Goal: Task Accomplishment & Management: Complete application form

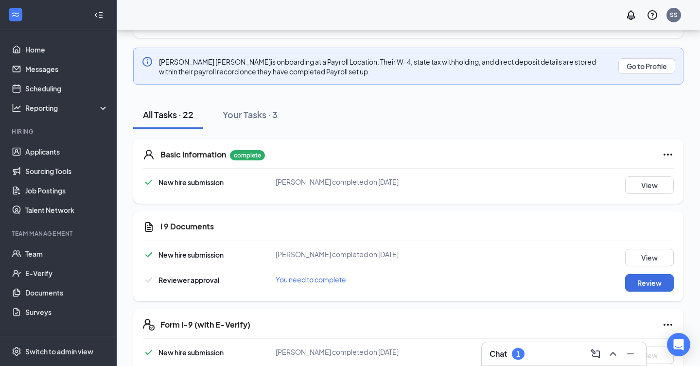
scroll to position [113, 0]
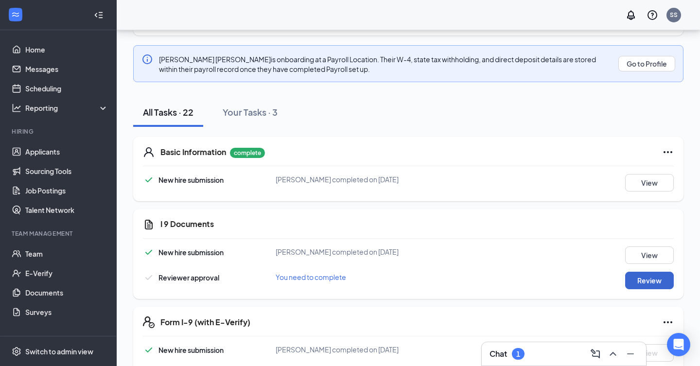
click at [637, 281] on button "Review" at bounding box center [649, 280] width 49 height 17
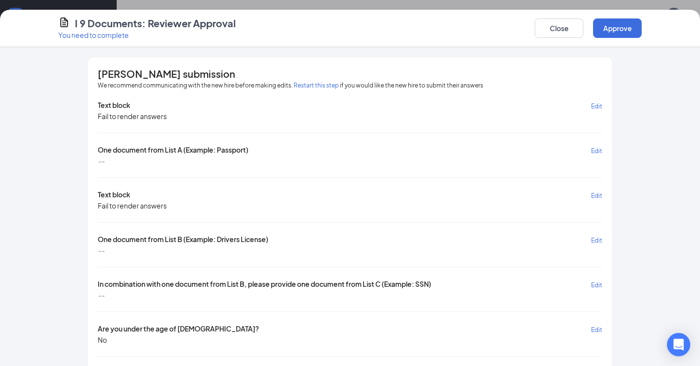
scroll to position [0, 0]
click at [604, 36] on button "Approve" at bounding box center [617, 27] width 49 height 19
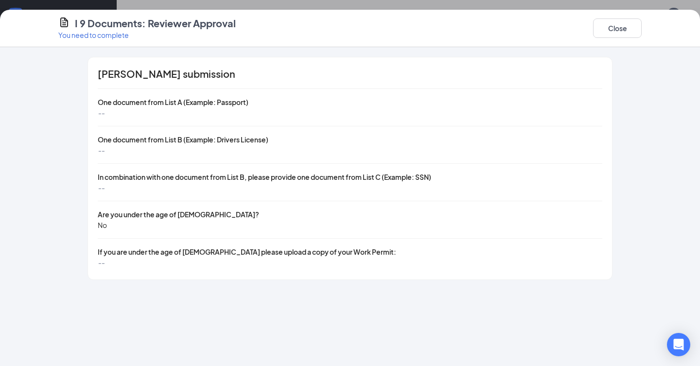
click at [604, 36] on button "Close" at bounding box center [617, 27] width 49 height 19
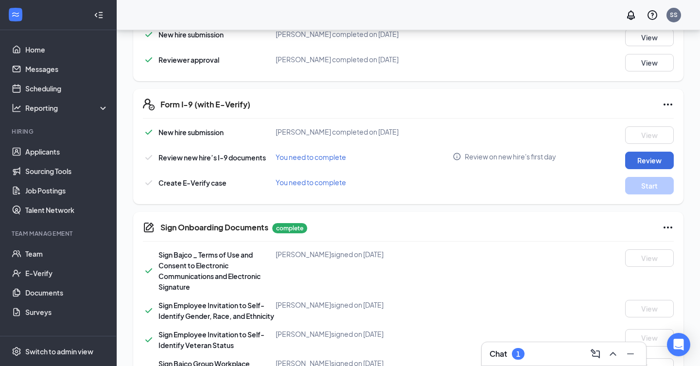
scroll to position [332, 0]
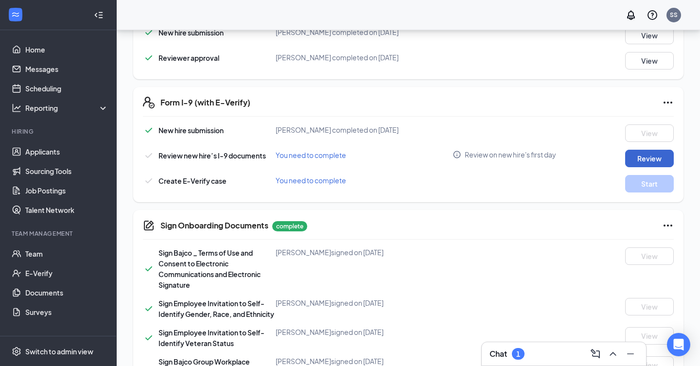
click at [630, 157] on button "Review" at bounding box center [649, 158] width 49 height 17
type input "[DATE]"
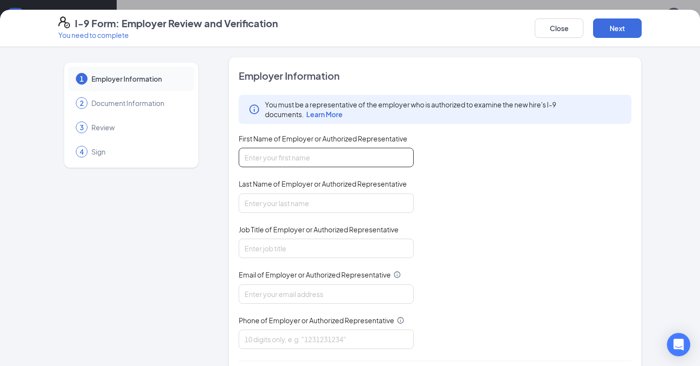
click at [401, 161] on input "First Name of Employer or Authorized Representative" at bounding box center [326, 157] width 175 height 19
click at [406, 156] on input "First Name of Employer or Authorized Representative" at bounding box center [326, 157] width 175 height 19
type input "[PERSON_NAME]"
type input "[EMAIL_ADDRESS][DOMAIN_NAME]"
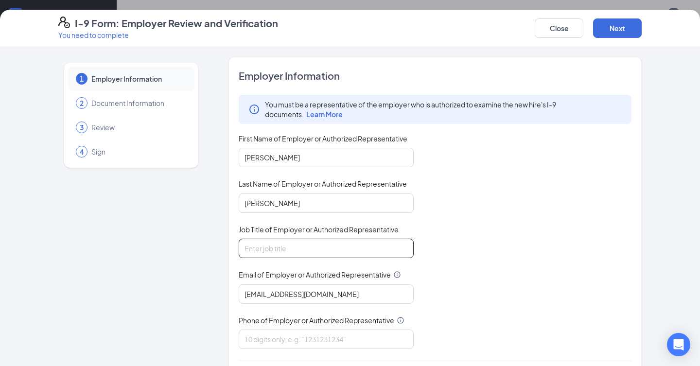
click at [404, 249] on input "Job Title of Employer or Authorized Representative" at bounding box center [326, 248] width 175 height 19
click at [401, 250] on input "Job Title of Employer or Authorized Representative" at bounding box center [326, 248] width 175 height 19
click at [404, 248] on input "Job Title of Employer or Authorized Representative" at bounding box center [326, 248] width 175 height 19
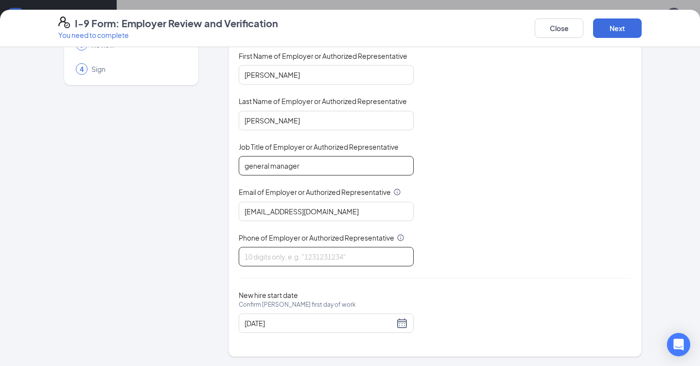
scroll to position [82, 0]
type input "general manager"
type input "3303609172"
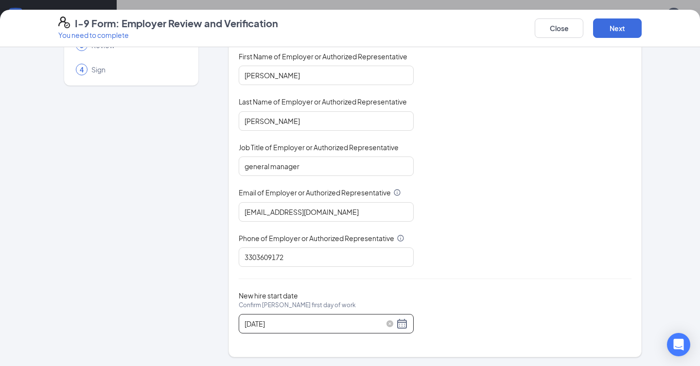
click at [399, 321] on div "[DATE]" at bounding box center [325, 324] width 163 height 12
drag, startPoint x: 333, startPoint y: 342, endPoint x: 347, endPoint y: 285, distance: 58.6
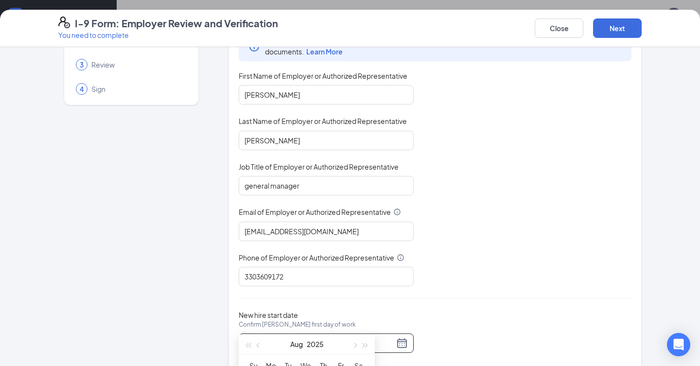
scroll to position [53, 0]
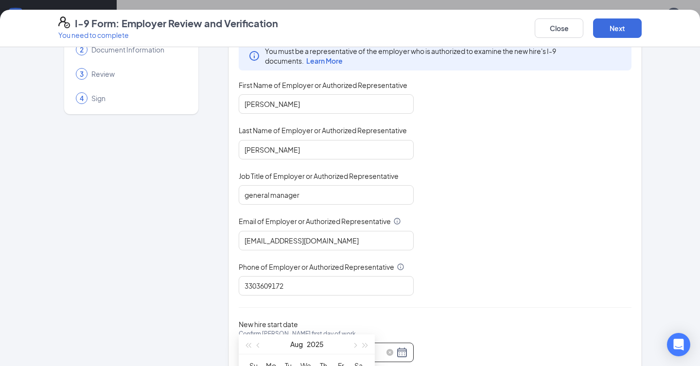
click at [398, 349] on div "[DATE]" at bounding box center [325, 352] width 163 height 12
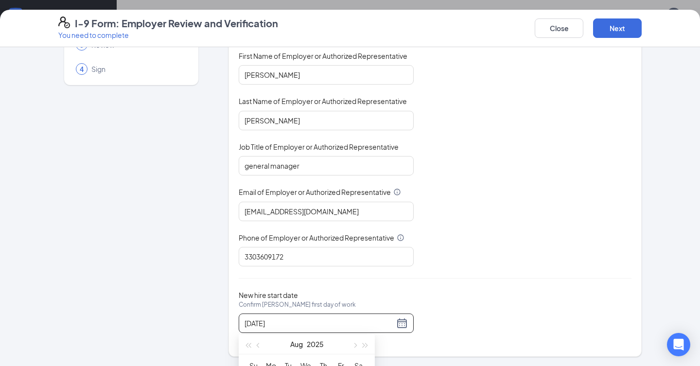
scroll to position [82, 0]
drag, startPoint x: 326, startPoint y: 341, endPoint x: 338, endPoint y: 283, distance: 59.5
click at [264, 319] on input "[DATE]" at bounding box center [319, 323] width 150 height 11
type input "[DATE]"
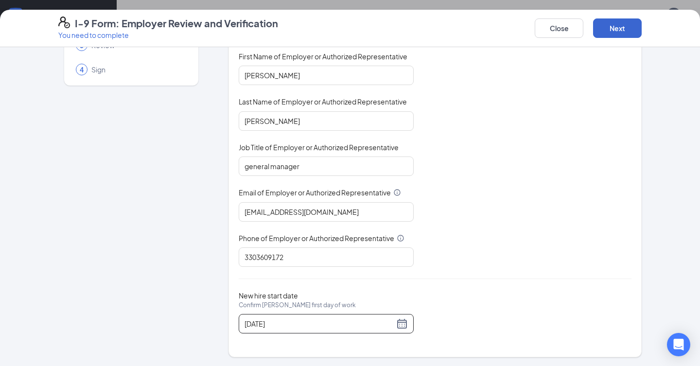
click at [614, 24] on button "Next" at bounding box center [617, 27] width 49 height 19
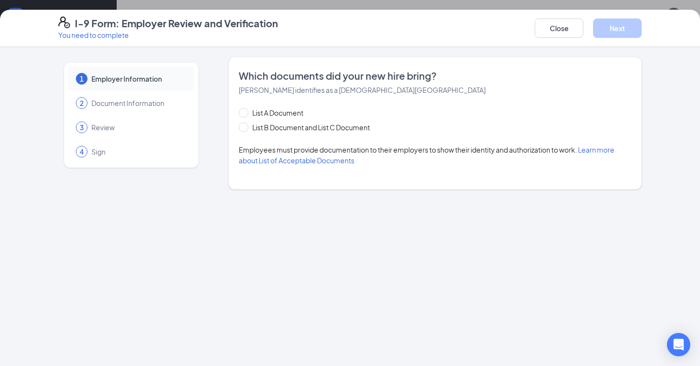
scroll to position [0, 0]
click at [285, 116] on span "List A Document" at bounding box center [277, 112] width 59 height 11
click at [245, 115] on input "List A Document" at bounding box center [242, 111] width 7 height 7
radio input "true"
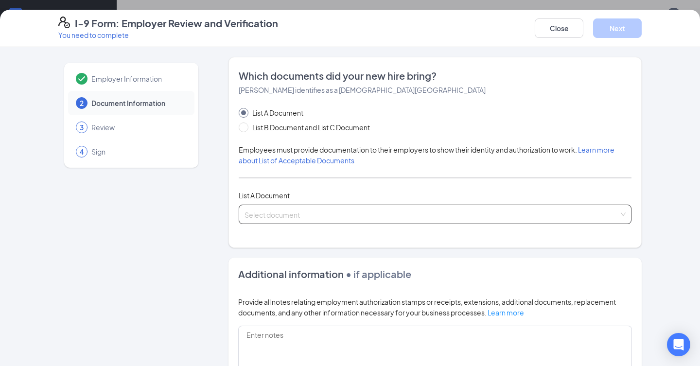
click at [267, 208] on input "search" at bounding box center [431, 212] width 374 height 15
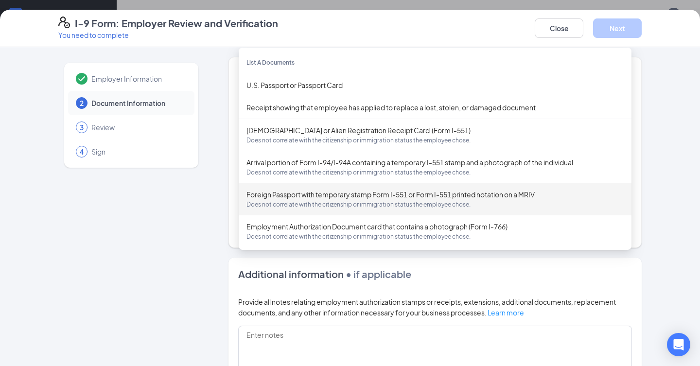
click at [161, 247] on div "Employer Information 2 Document Information 3 Review 4 Sign" at bounding box center [131, 276] width 146 height 438
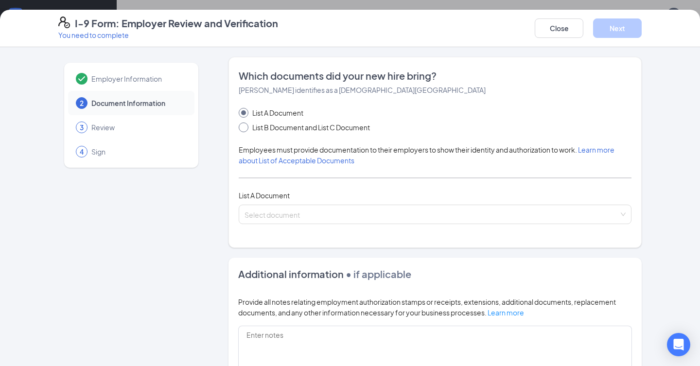
click at [242, 128] on input "List B Document and List C Document" at bounding box center [242, 125] width 7 height 7
radio input "true"
radio input "false"
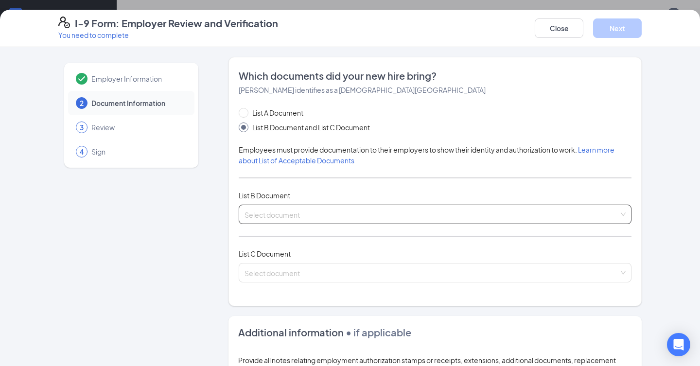
click at [259, 217] on input "search" at bounding box center [431, 212] width 374 height 15
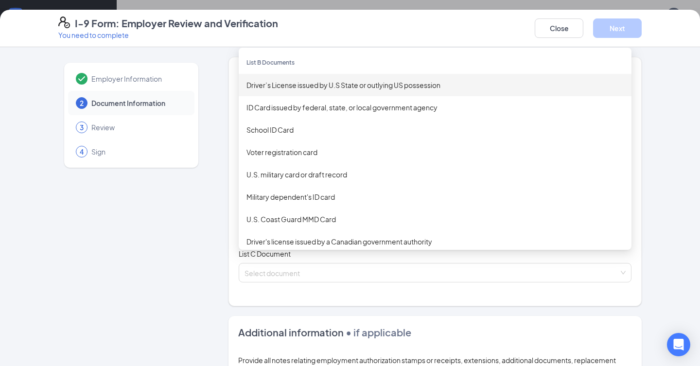
click at [326, 87] on div "Driver’s License issued by U.S State or outlying US possession" at bounding box center [434, 85] width 377 height 11
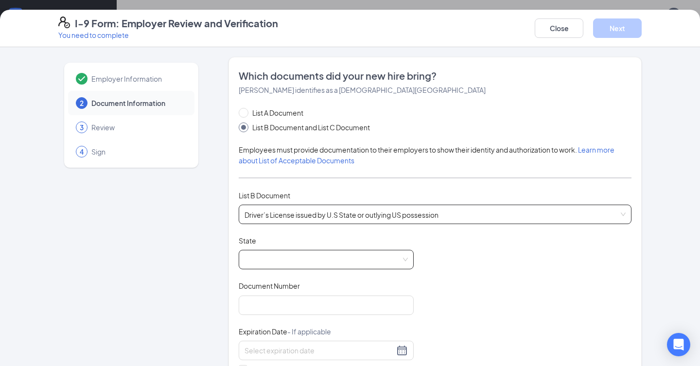
click at [283, 264] on span at bounding box center [325, 259] width 163 height 18
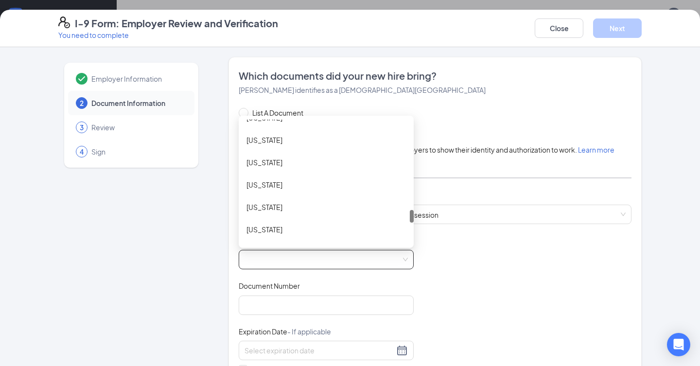
scroll to position [863, 0]
click at [256, 123] on div "[US_STATE]" at bounding box center [326, 116] width 175 height 22
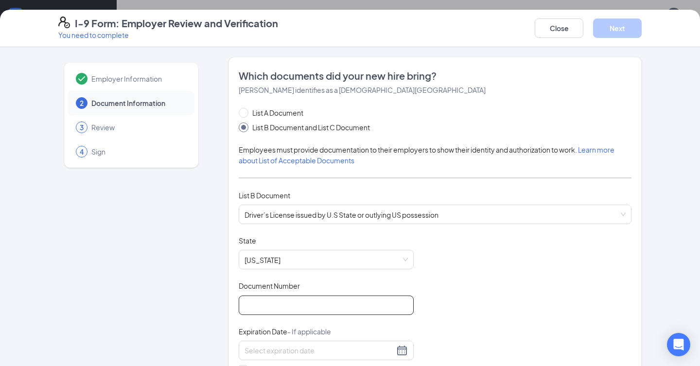
click at [268, 307] on input "Document Number" at bounding box center [326, 304] width 175 height 19
type input "v"
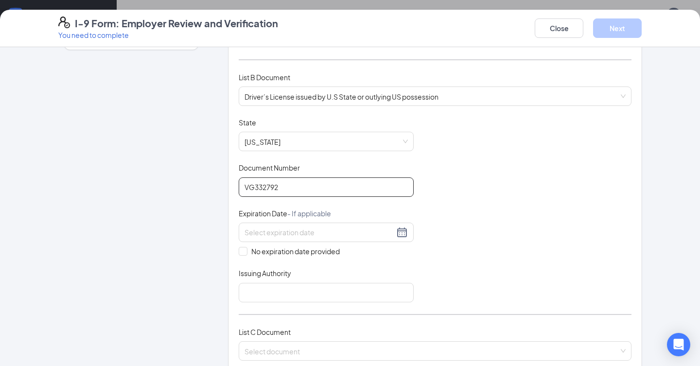
scroll to position [129, 0]
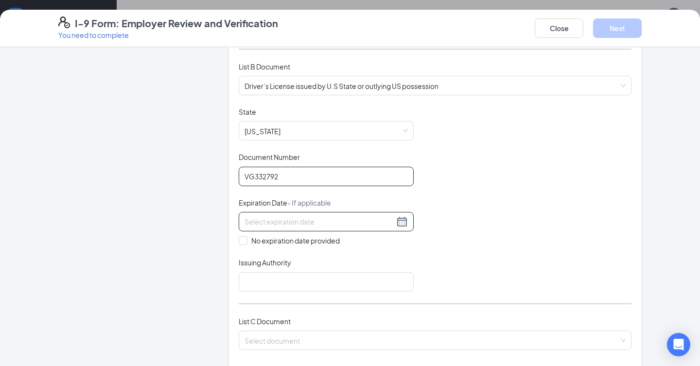
type input "VG332792"
click at [400, 223] on div at bounding box center [325, 222] width 163 height 12
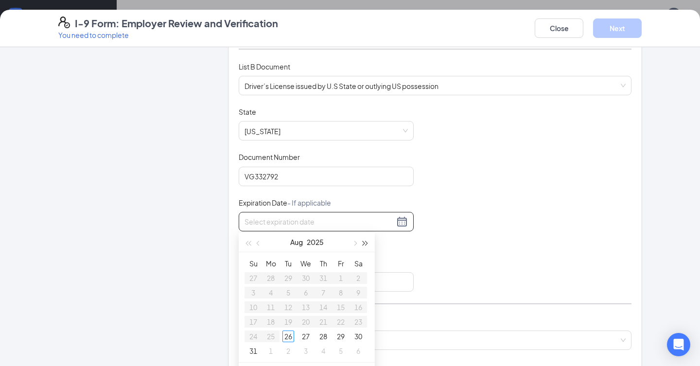
click at [367, 243] on span "button" at bounding box center [365, 243] width 5 height 5
type input "[DATE]"
click at [257, 243] on span "button" at bounding box center [259, 243] width 5 height 5
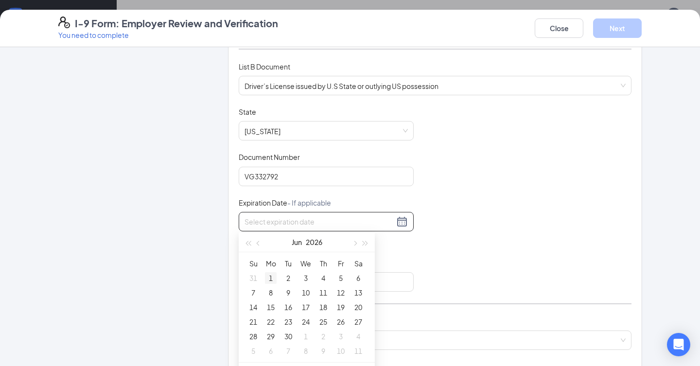
type input "[DATE]"
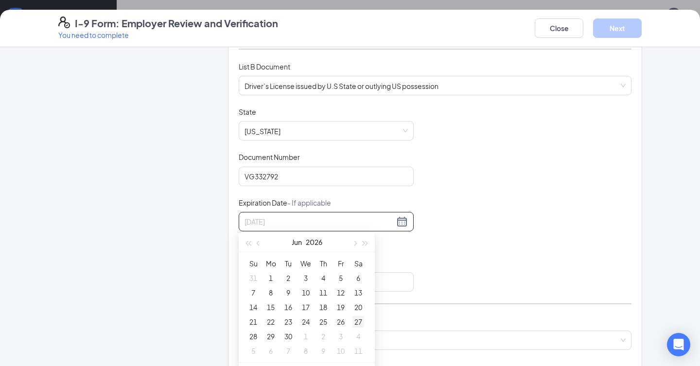
type input "[DATE]"
click at [363, 321] on div "27" at bounding box center [358, 322] width 12 height 12
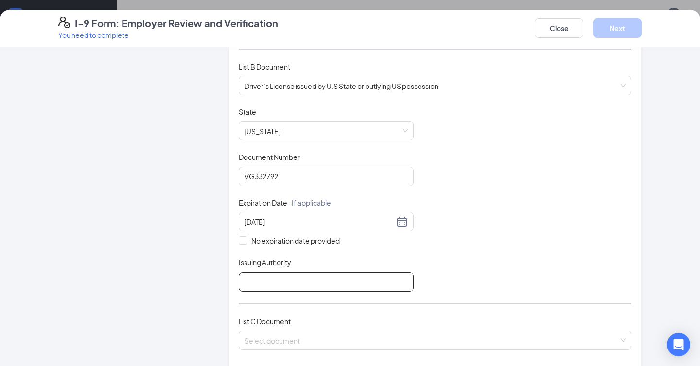
click at [269, 278] on input "Issuing Authority" at bounding box center [326, 281] width 175 height 19
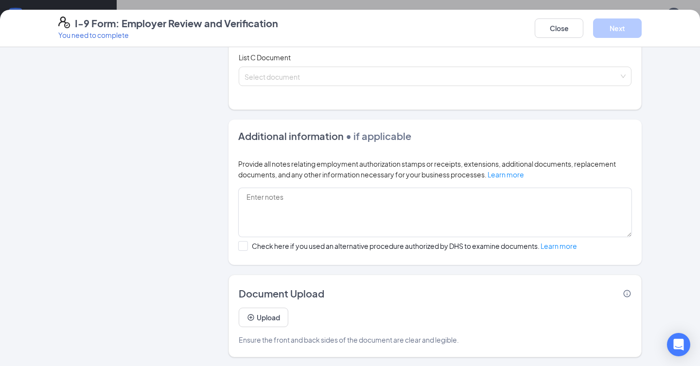
scroll to position [392, 0]
type input "[US_STATE]"
click at [254, 318] on icon "PlusCircle" at bounding box center [251, 318] width 8 height 8
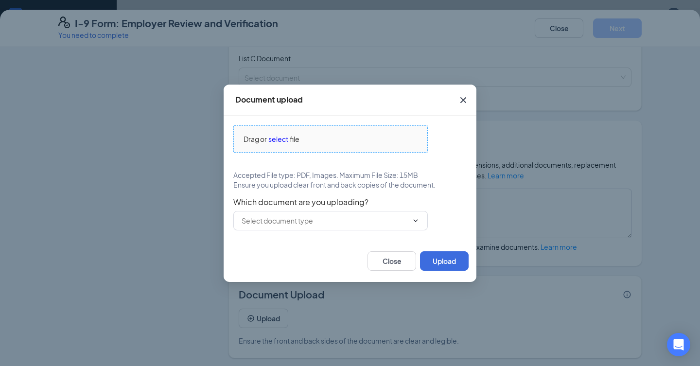
click at [281, 142] on span "select" at bounding box center [278, 139] width 20 height 11
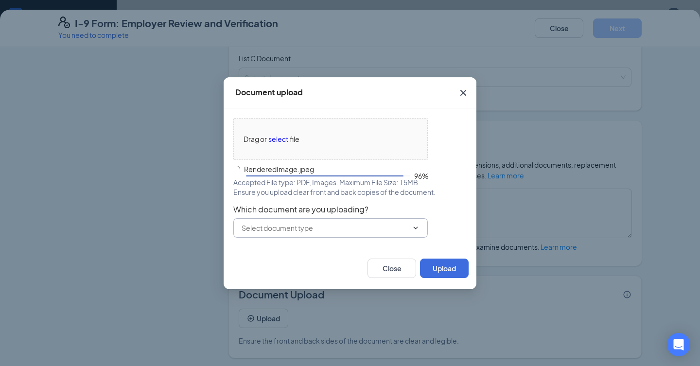
click at [354, 232] on input "text" at bounding box center [324, 228] width 166 height 11
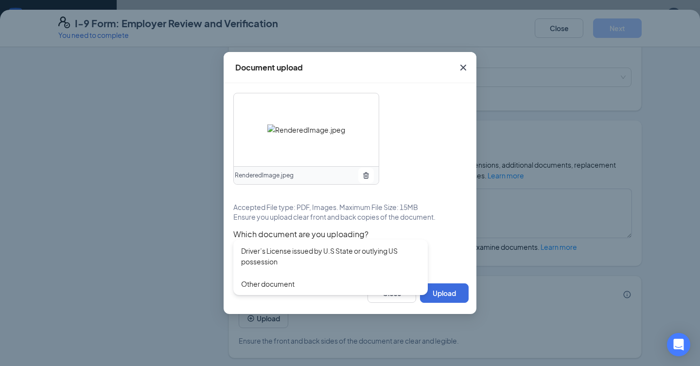
click at [424, 199] on div "RenderedImage.jpeg Accepted File type: PDF, Images. Maximum File Size: 15MB Ens…" at bounding box center [349, 178] width 233 height 170
click at [359, 248] on input "text" at bounding box center [324, 252] width 166 height 11
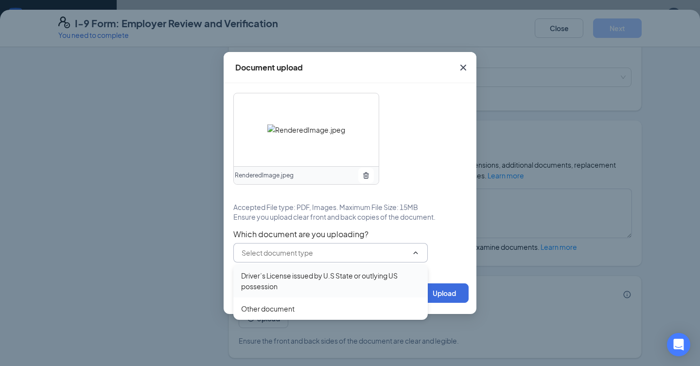
click at [343, 278] on div "Driver’s License issued by U.S State or outlying US possession" at bounding box center [330, 280] width 179 height 21
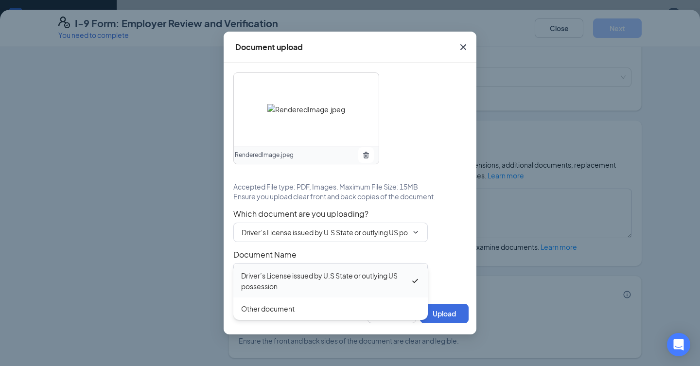
type input "Driver’s License issued by U.S State or outlying US possession"
click at [435, 313] on button "Upload" at bounding box center [444, 313] width 49 height 19
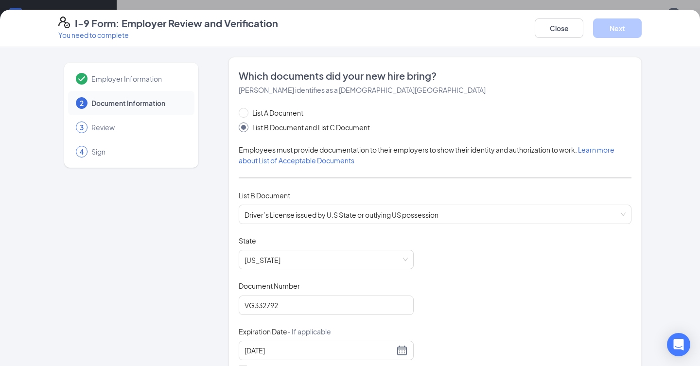
scroll to position [0, 0]
